Goal: Find specific page/section: Find specific page/section

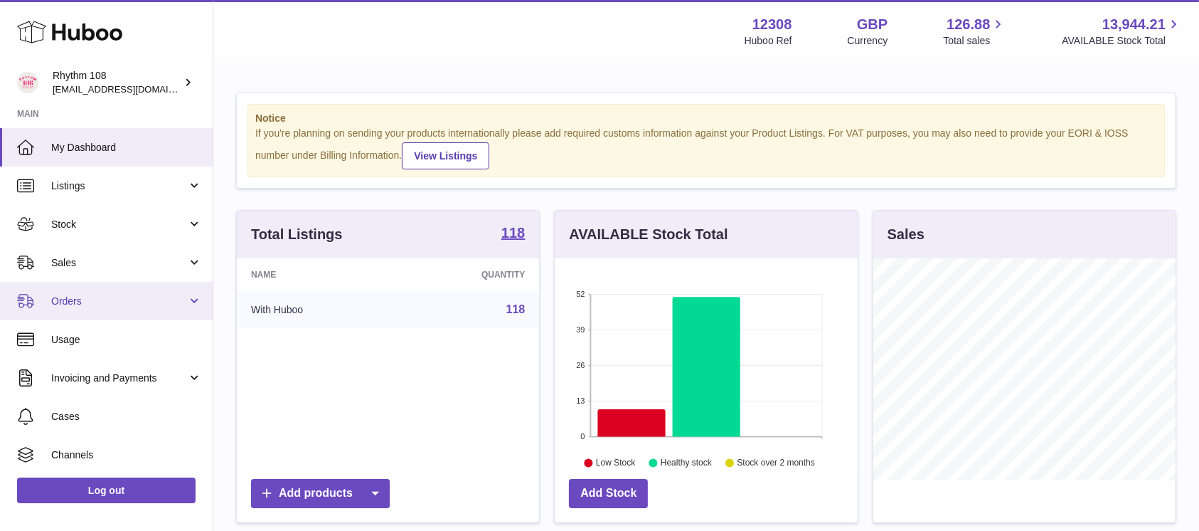
scroll to position [711054, 710973]
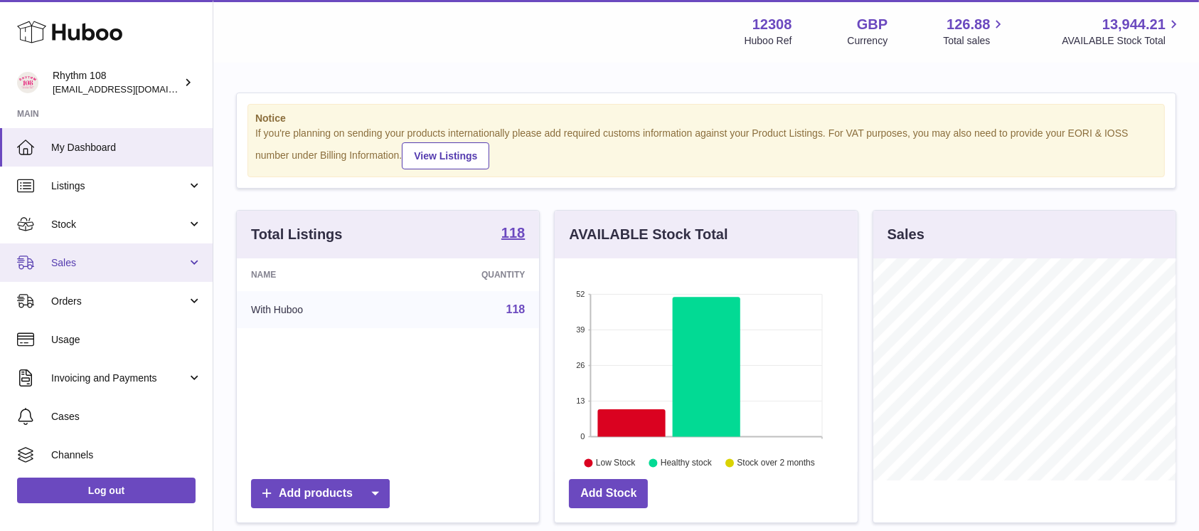
click at [69, 259] on span "Sales" at bounding box center [119, 263] width 136 height 14
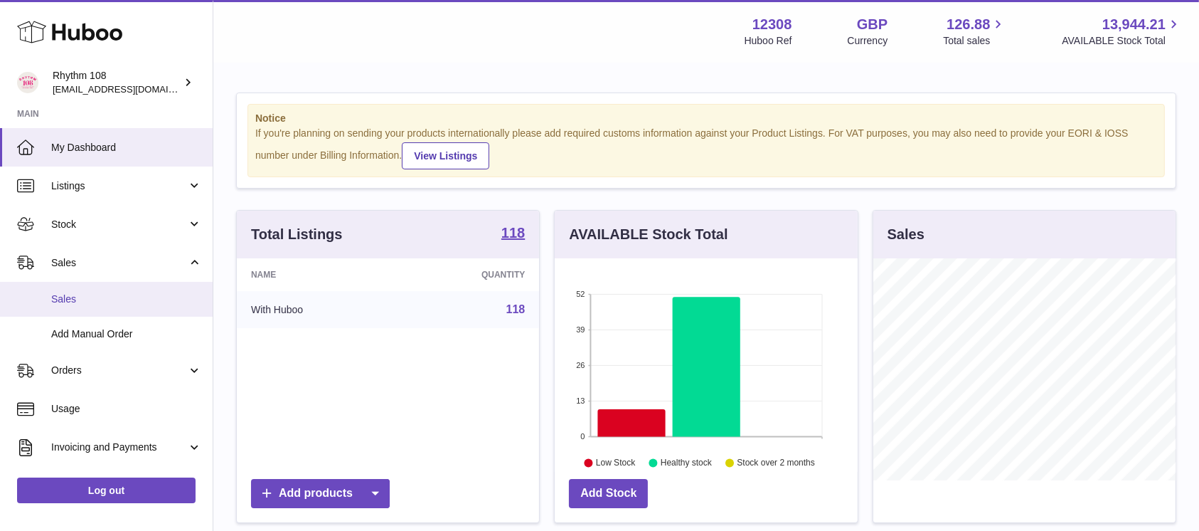
click at [77, 307] on link "Sales" at bounding box center [106, 299] width 213 height 35
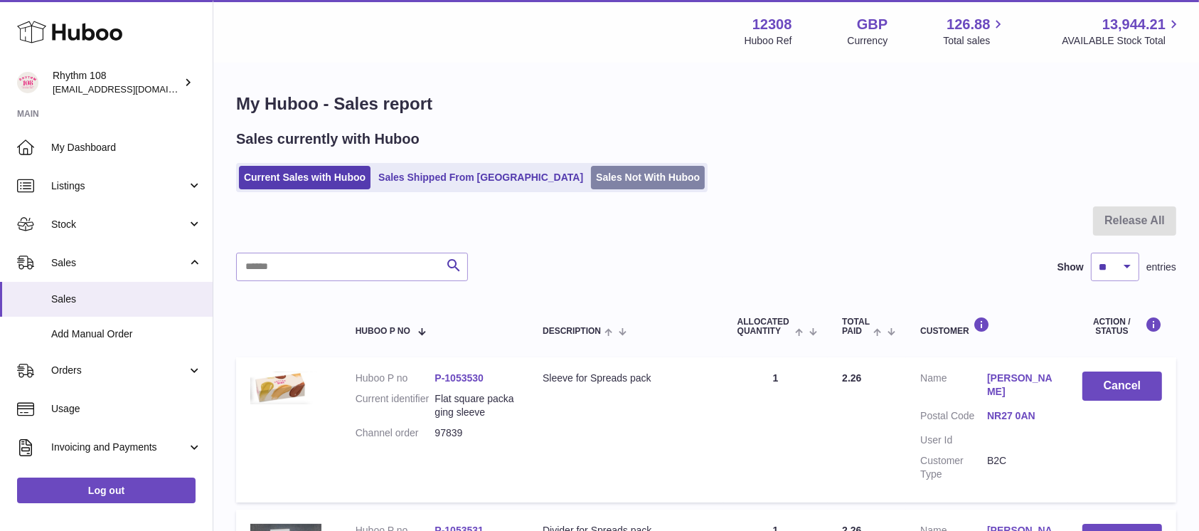
click at [591, 174] on link "Sales Not With Huboo" at bounding box center [648, 177] width 114 height 23
